Goal: Complete application form

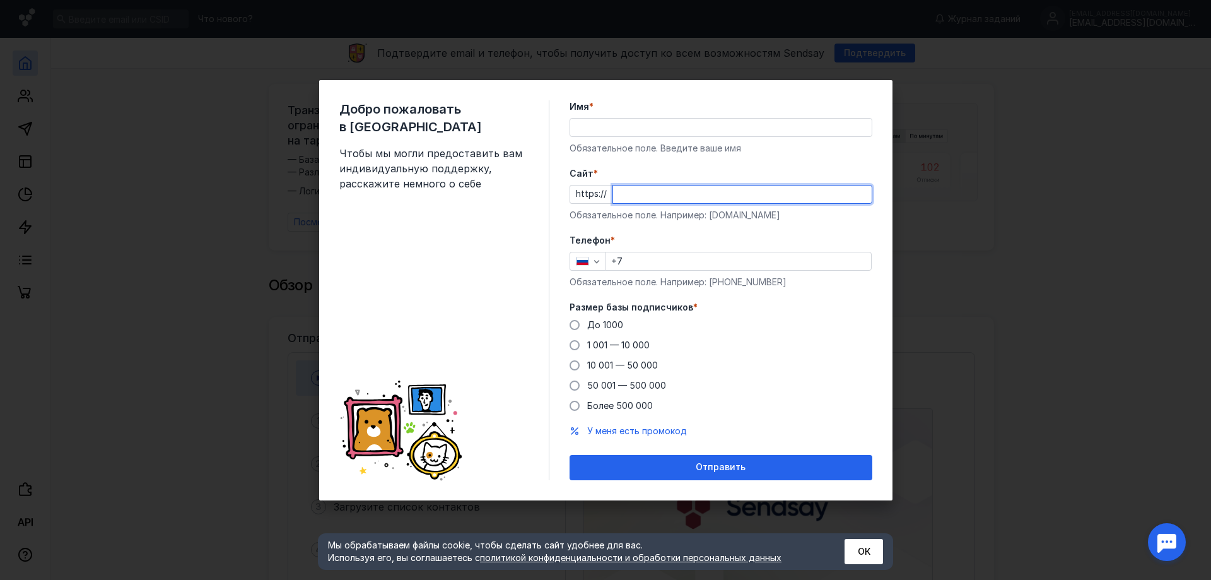
click at [647, 198] on input "Cайт *" at bounding box center [742, 194] width 259 height 18
paste input "[DOMAIN_NAME]"
type input "[DOMAIN_NAME]"
click at [646, 134] on input "Имя *" at bounding box center [721, 128] width 302 height 18
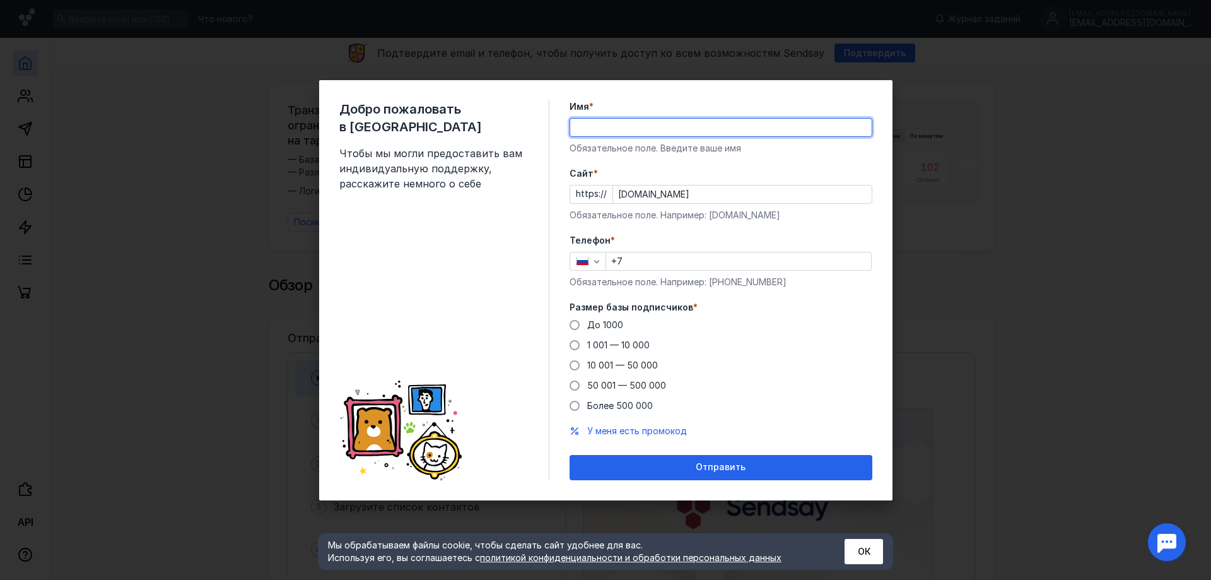
click at [644, 124] on input "Имя *" at bounding box center [721, 128] width 302 height 18
click at [800, 172] on form "Имя * Обязательное поле. Введите ваше имя [PERSON_NAME] * https:// [DOMAIN_NAME…" at bounding box center [721, 290] width 303 height 380
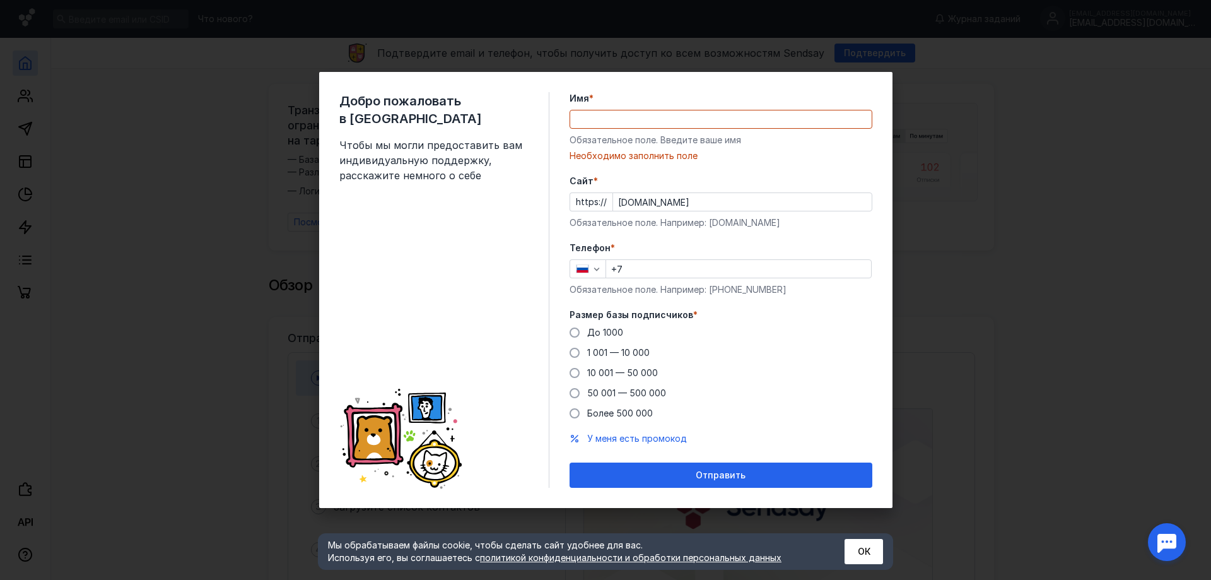
click at [741, 125] on input "Имя *" at bounding box center [721, 119] width 302 height 18
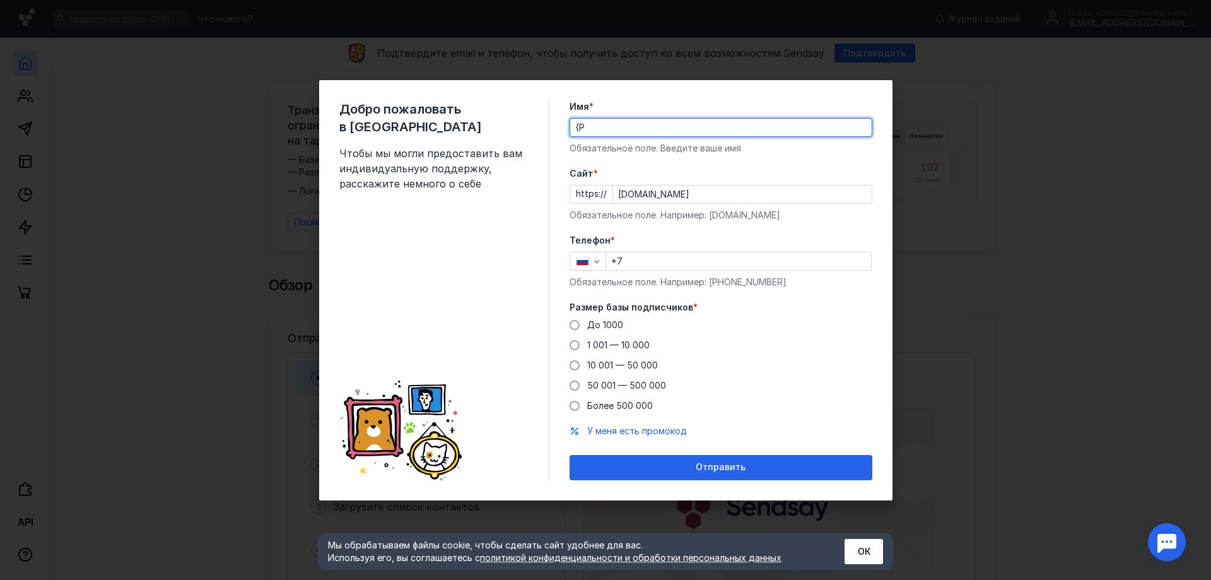
type input "{"
type input "[PERSON_NAME]"
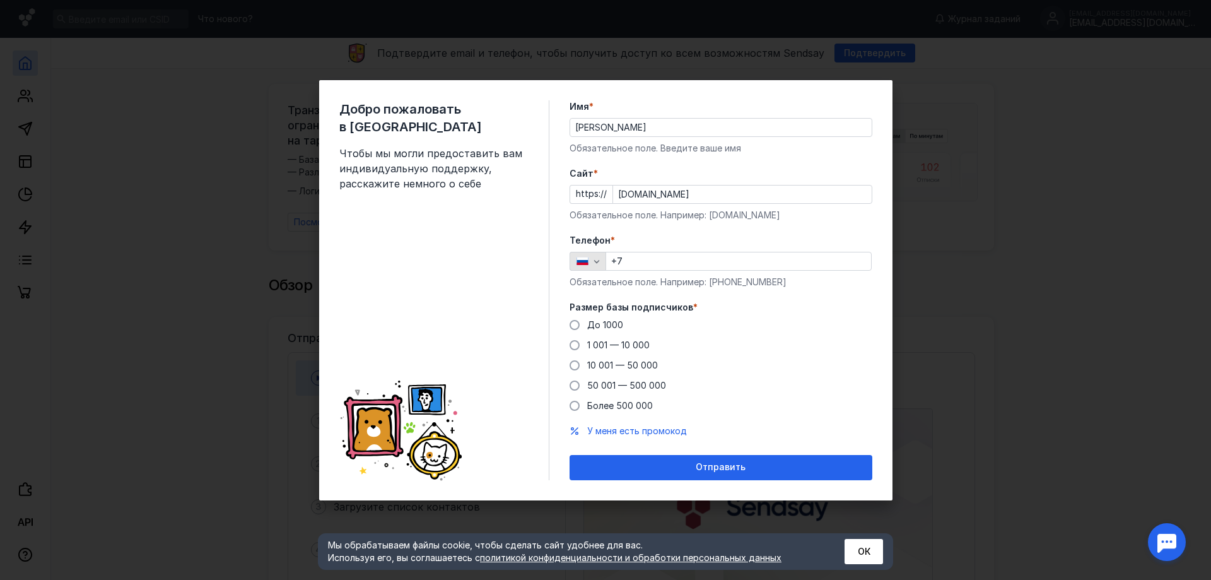
click at [589, 257] on div "button" at bounding box center [583, 261] width 20 height 9
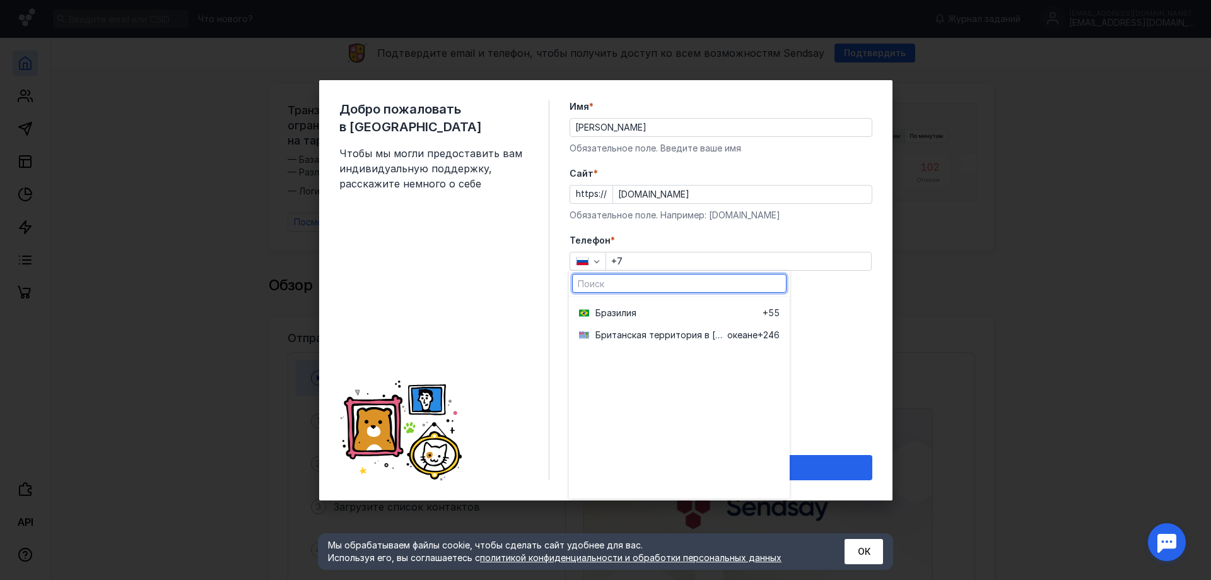
scroll to position [505, 0]
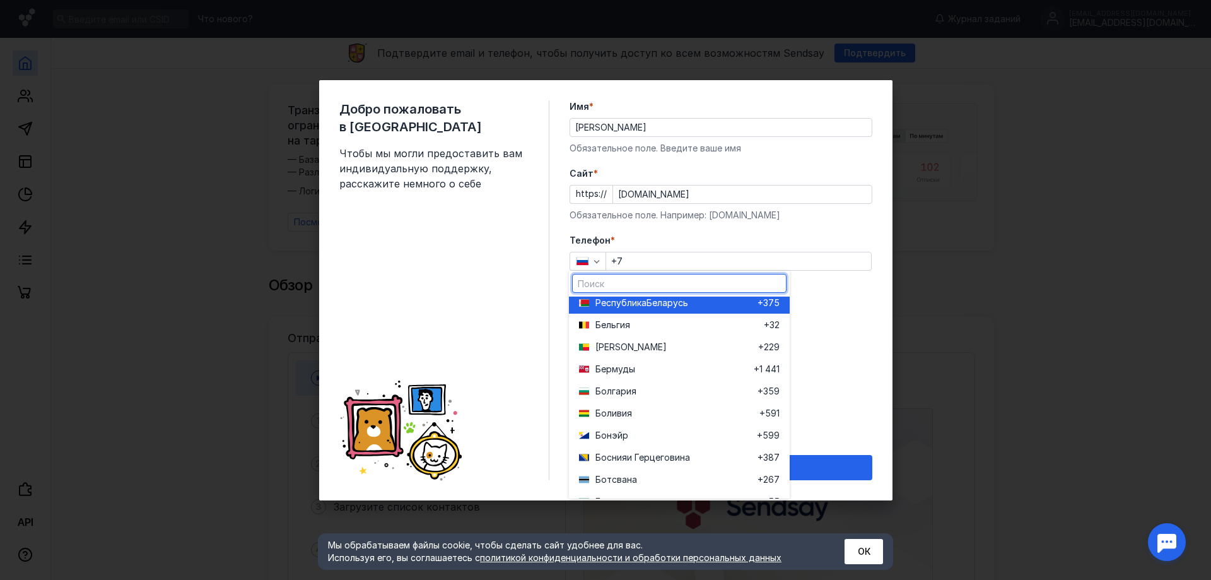
click at [650, 310] on div "Республика Беларусь" at bounding box center [668, 302] width 179 height 22
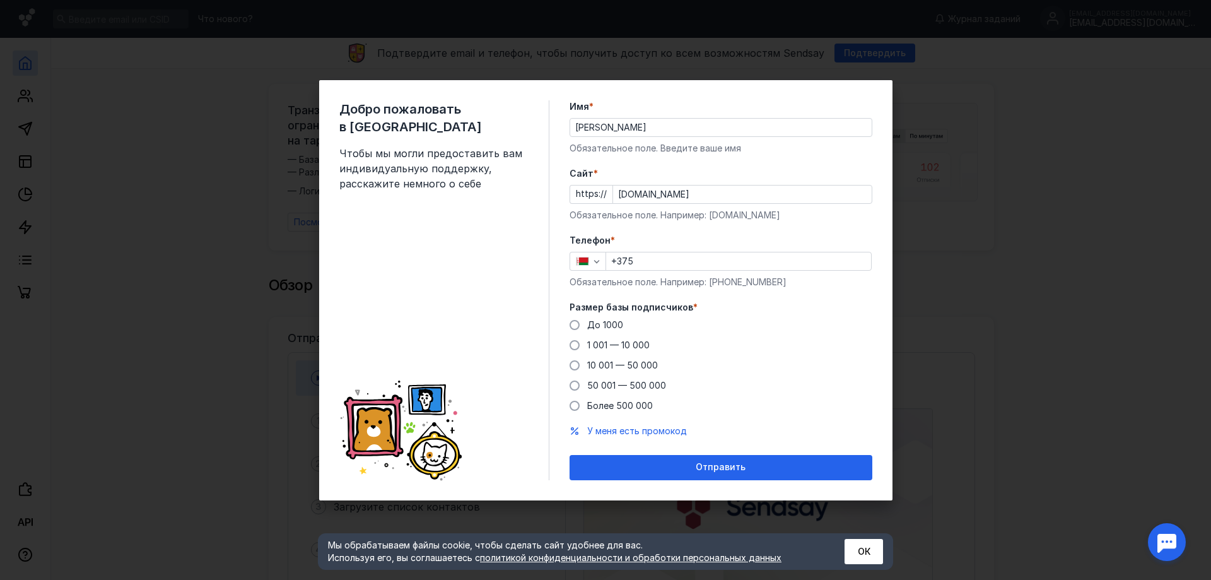
click at [650, 261] on input "+375" at bounding box center [738, 261] width 265 height 18
type input "[PHONE_NUMBER]"
click at [573, 367] on span at bounding box center [575, 365] width 10 height 10
click at [0, 0] on input "10 001 — 50 000" at bounding box center [0, 0] width 0 height 0
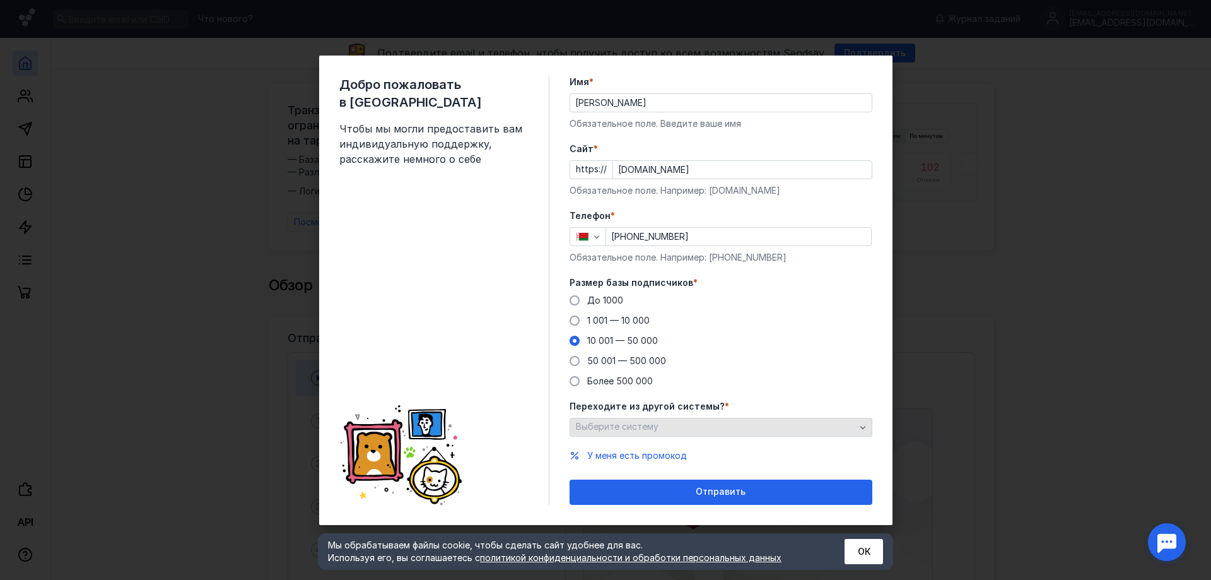
click at [662, 427] on div "Выберите систему" at bounding box center [716, 426] width 286 height 11
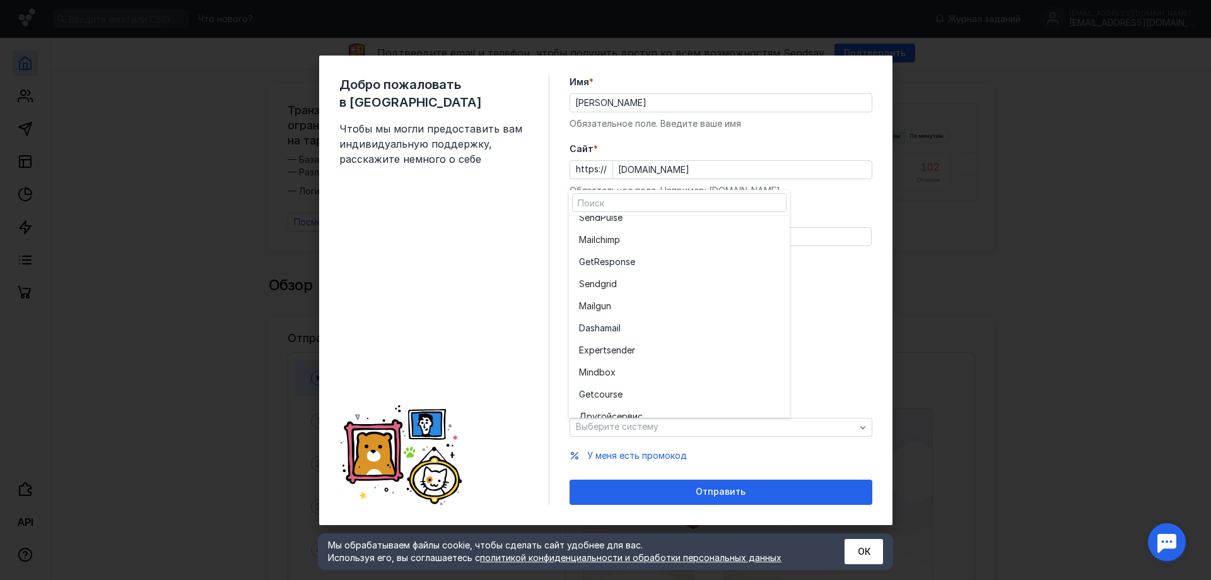
scroll to position [69, 0]
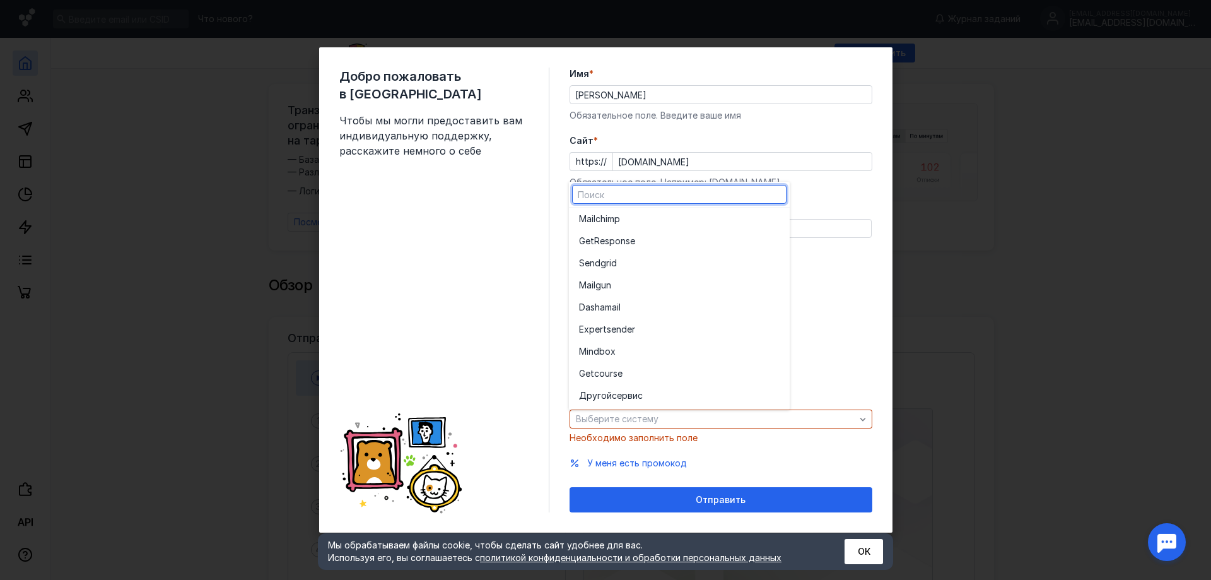
click at [738, 442] on form "Имя * [PERSON_NAME] поле. Введите ваше имя [PERSON_NAME] * https:// [DOMAIN_NAM…" at bounding box center [721, 290] width 303 height 445
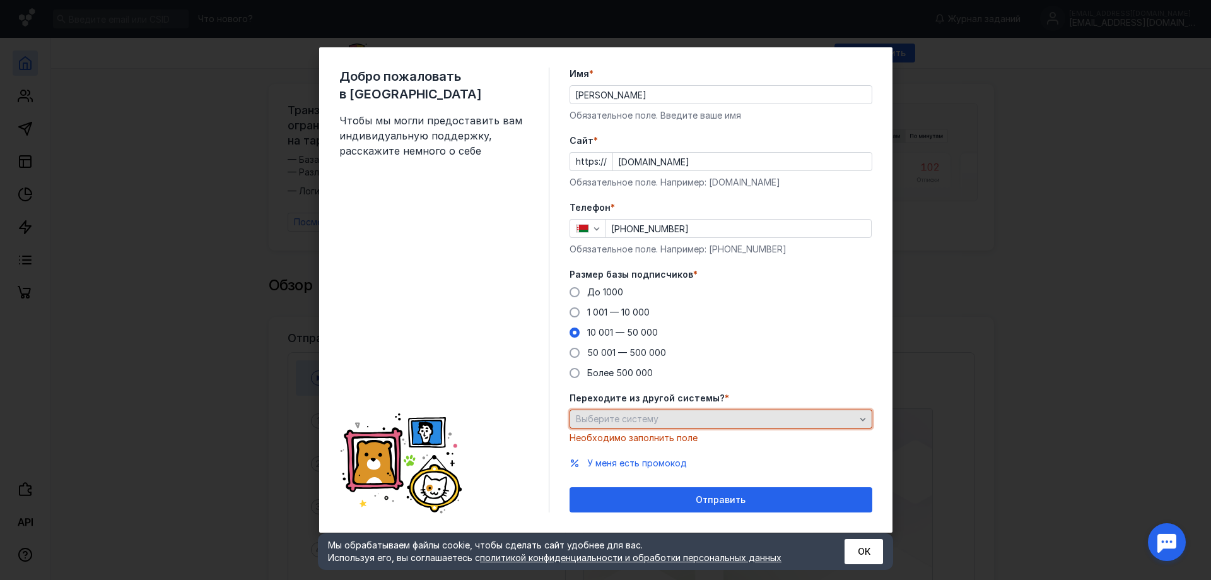
click at [776, 417] on div "Выберите систему" at bounding box center [716, 419] width 286 height 11
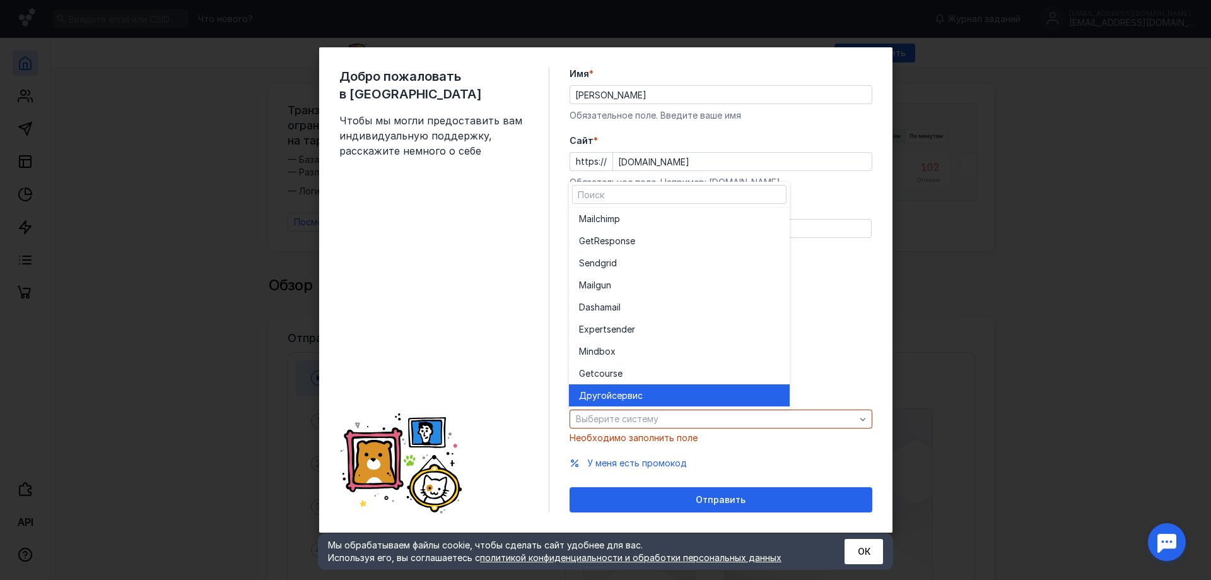
click at [698, 388] on div "Другой сервис" at bounding box center [679, 395] width 201 height 22
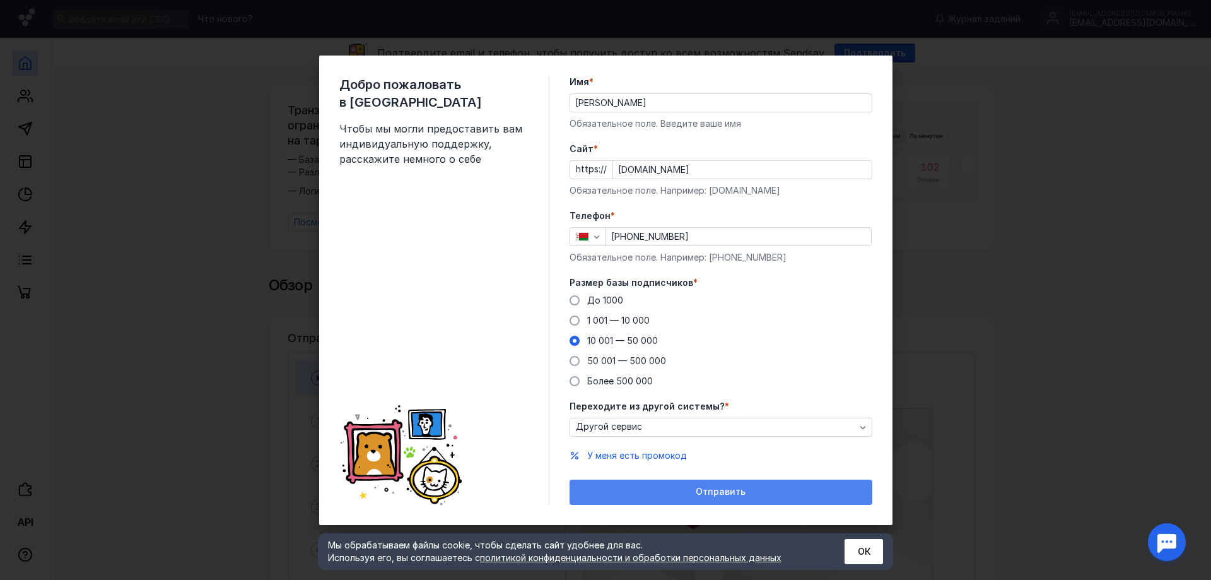
click at [705, 497] on span "Отправить" at bounding box center [721, 491] width 50 height 11
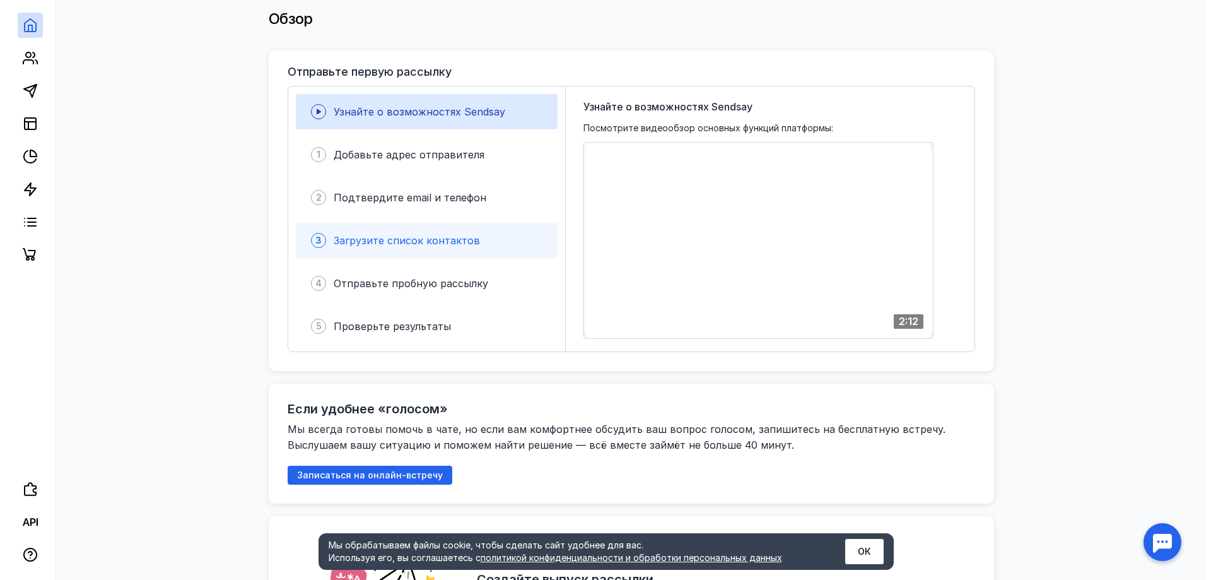
scroll to position [252, 0]
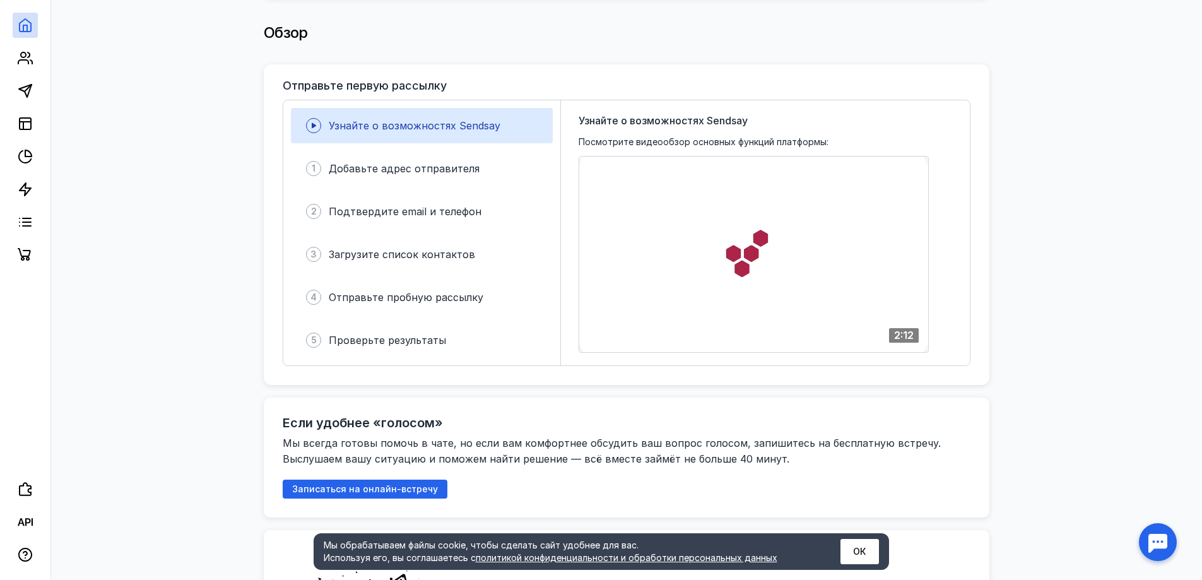
click at [864, 556] on button "ОК" at bounding box center [859, 551] width 38 height 25
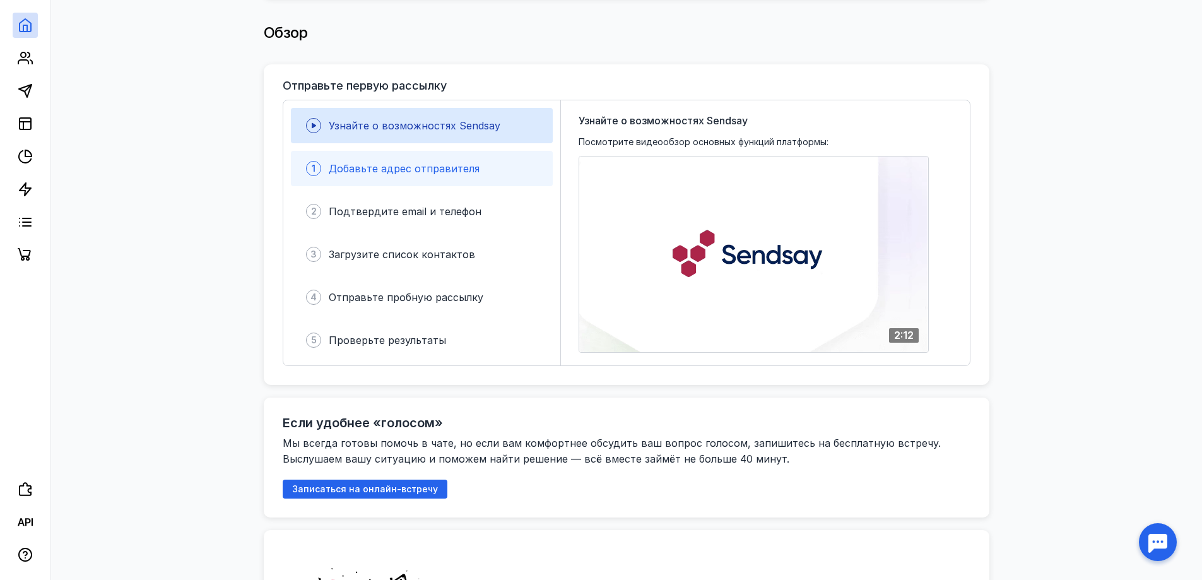
click at [453, 172] on div "1 Добавьте адрес отправителя" at bounding box center [422, 168] width 262 height 35
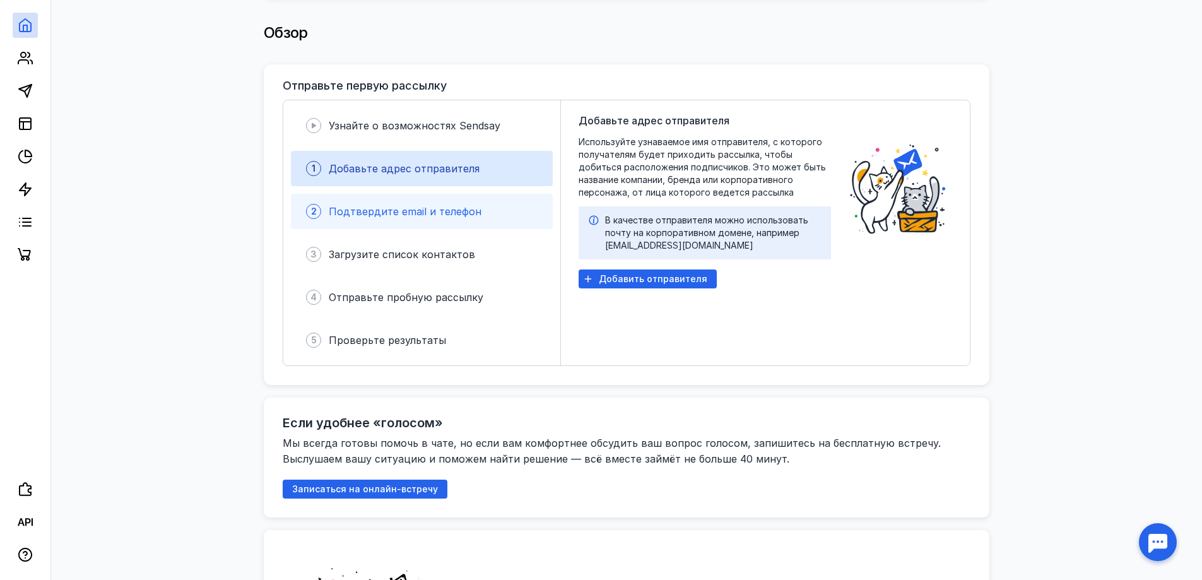
click at [429, 196] on div "2 Подтвердите email и телефон" at bounding box center [422, 211] width 262 height 35
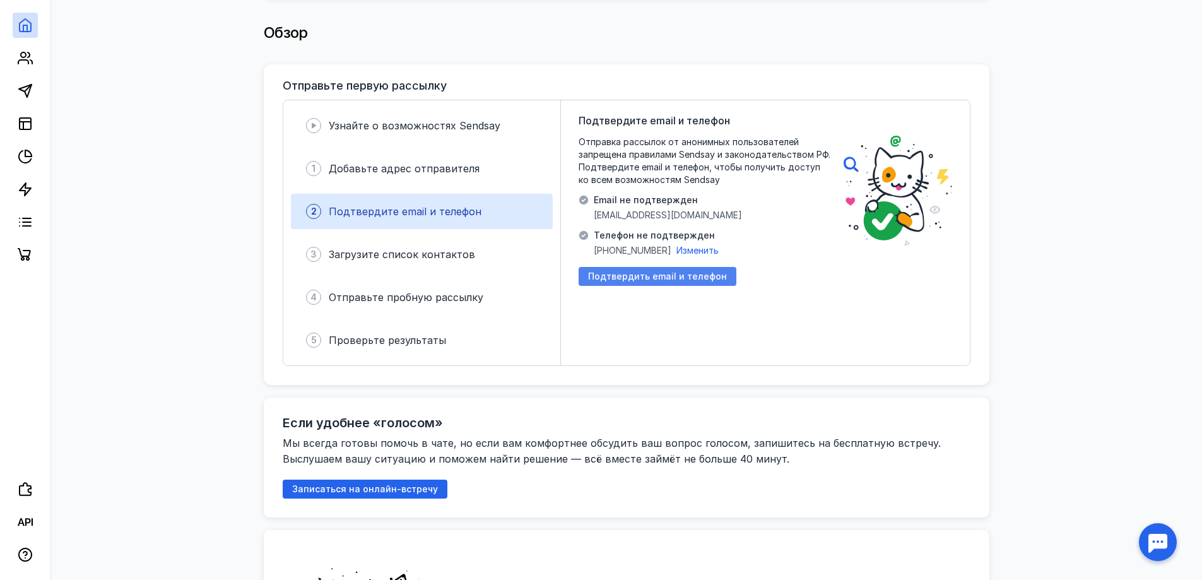
click at [633, 271] on span "Подтвердить email и телефон" at bounding box center [657, 276] width 139 height 11
